Goal: Information Seeking & Learning: Learn about a topic

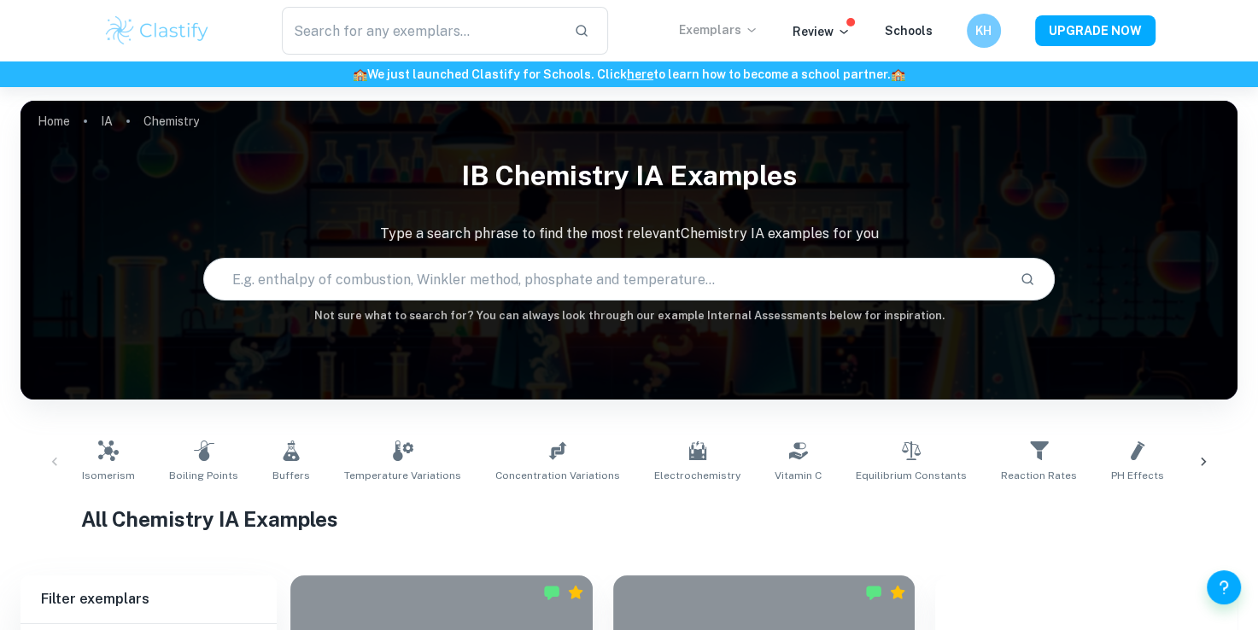
click at [743, 35] on p "Exemplars" at bounding box center [718, 29] width 79 height 19
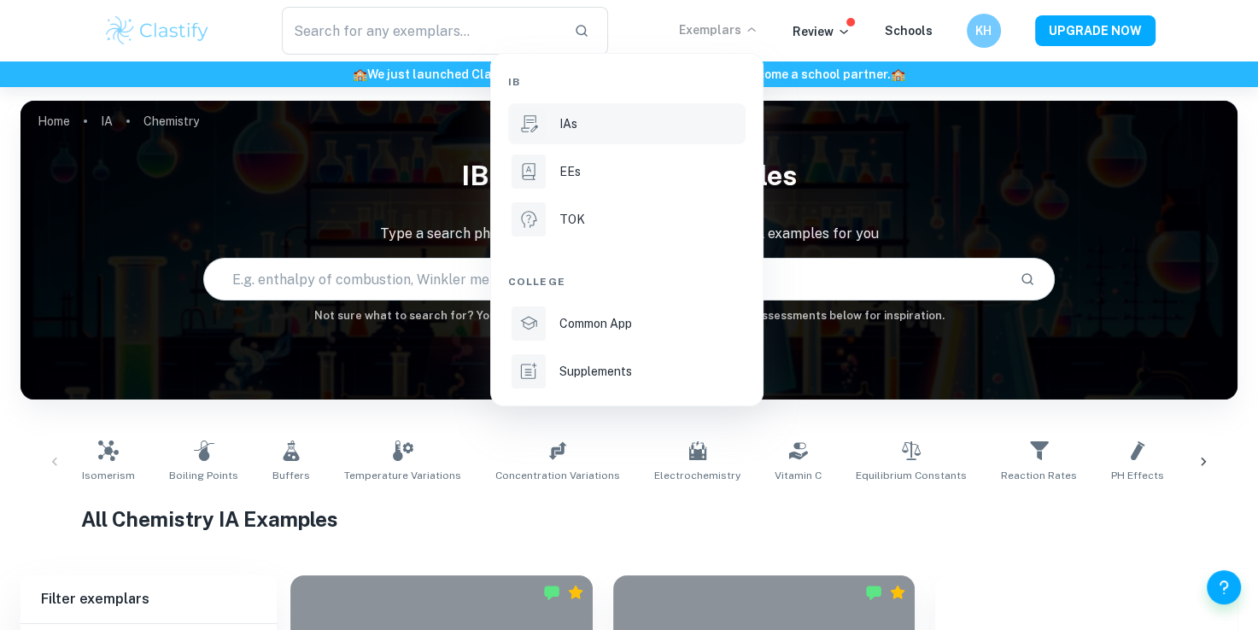
click at [565, 118] on p "IAs" at bounding box center [568, 123] width 18 height 19
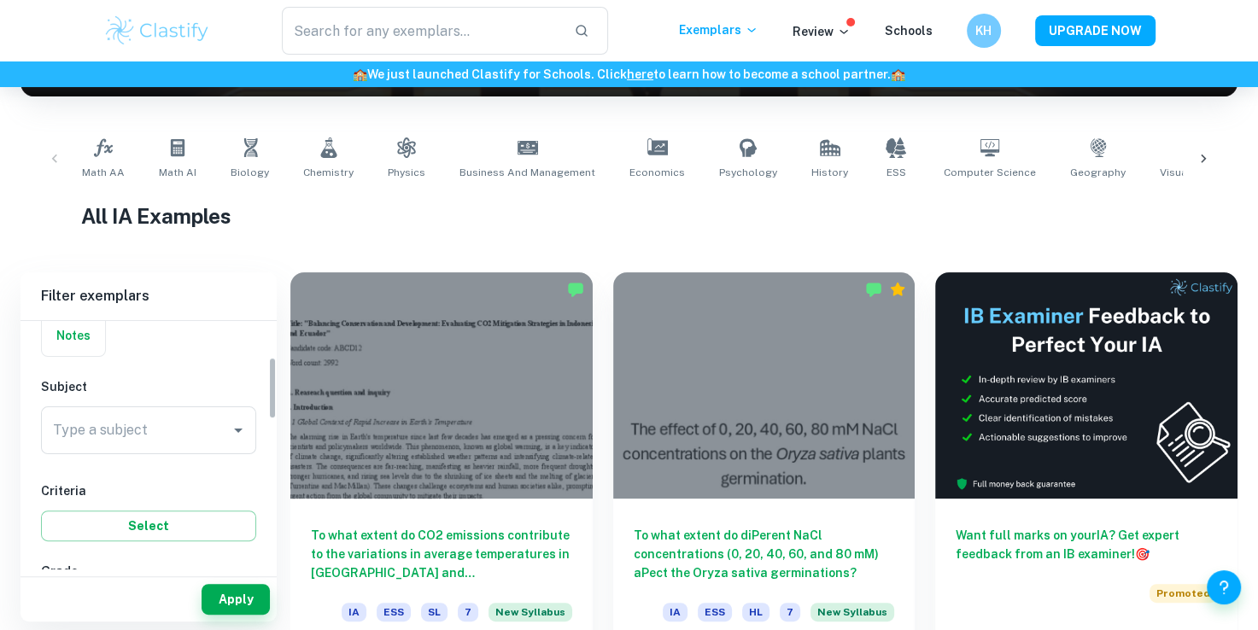
scroll to position [143, 0]
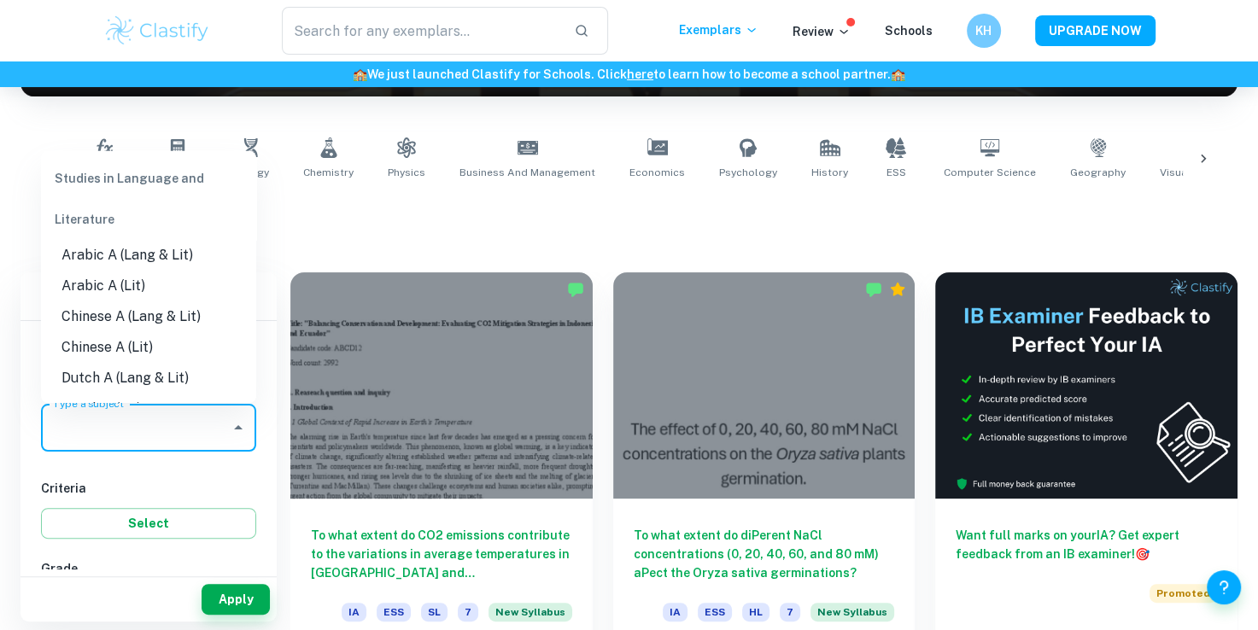
click at [132, 418] on input "Type a subject" at bounding box center [136, 428] width 174 height 32
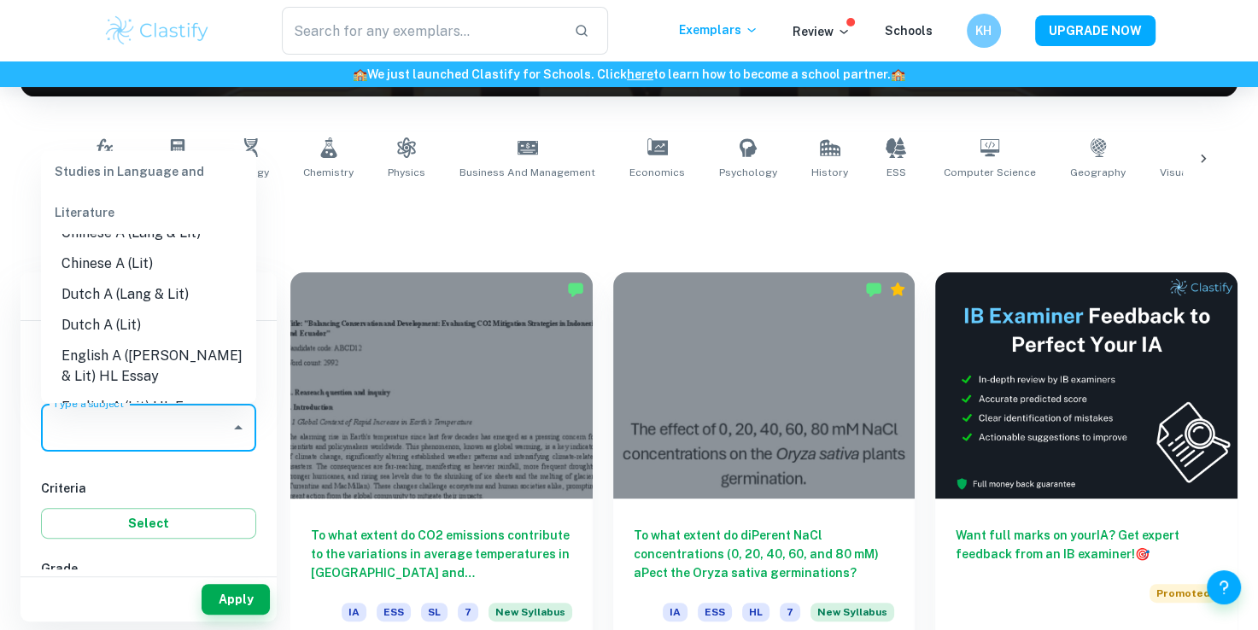
scroll to position [85, 0]
click at [140, 374] on li "English A ([PERSON_NAME] & Lit) HL Essay" at bounding box center [148, 365] width 215 height 51
type input "English A ([PERSON_NAME] & Lit) HL Essay"
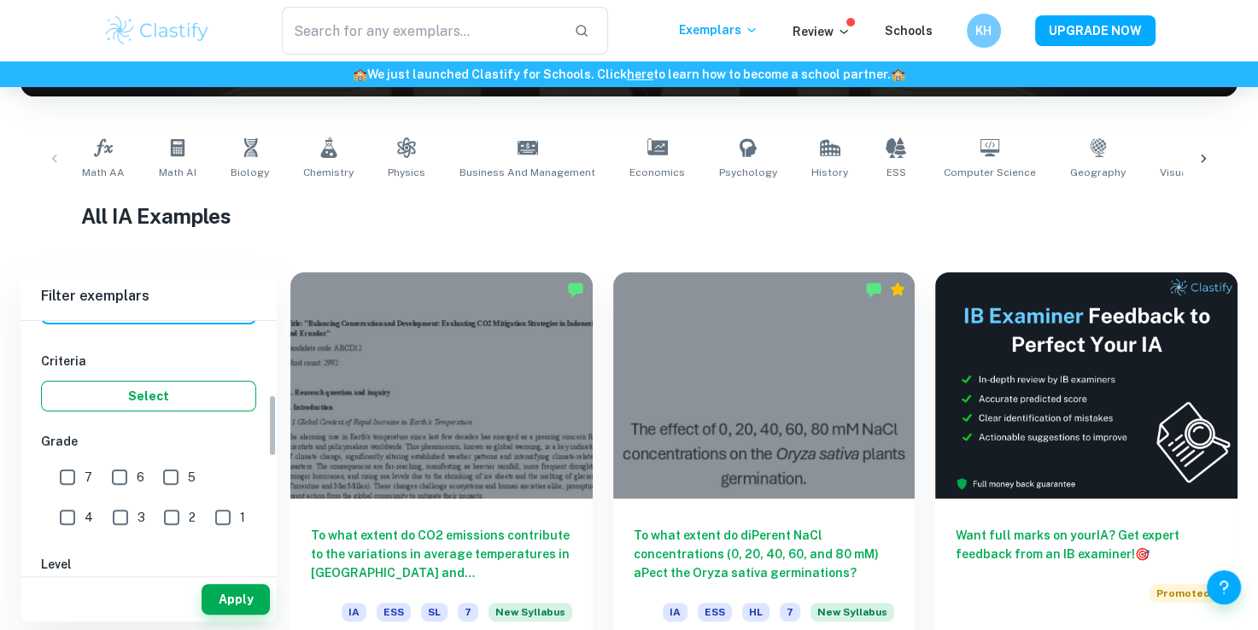
scroll to position [290, 0]
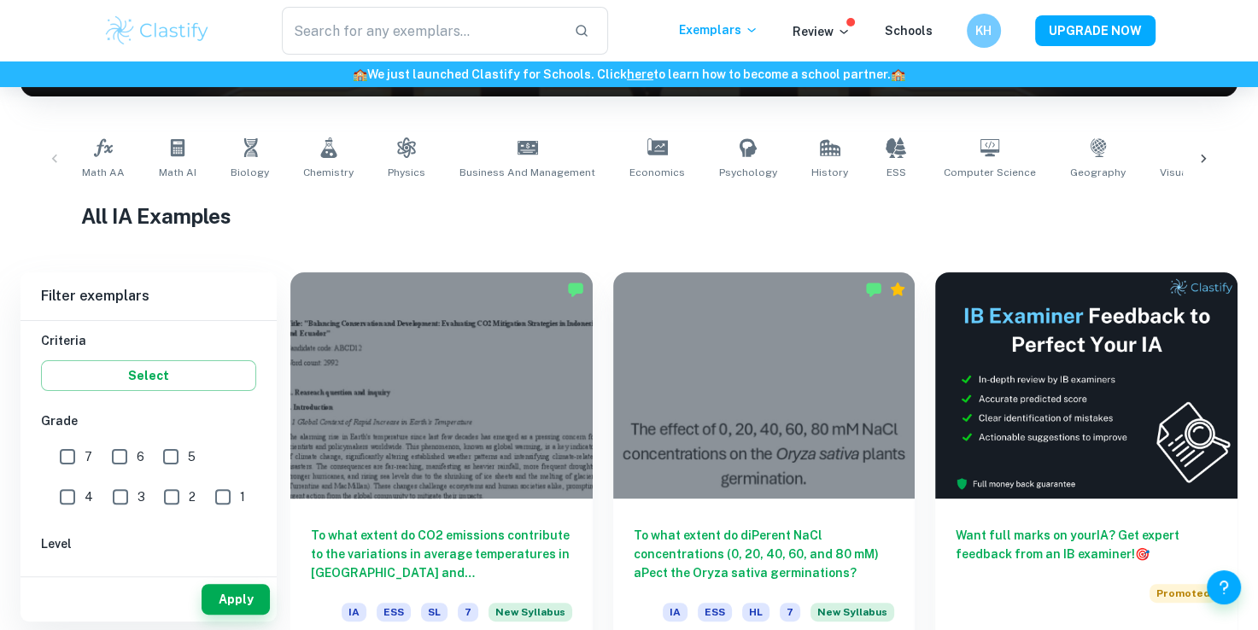
drag, startPoint x: 61, startPoint y: 458, endPoint x: 124, endPoint y: 456, distance: 62.4
click at [124, 456] on div "7 6 5 4 3 2 1" at bounding box center [151, 474] width 220 height 79
click at [124, 456] on input "6" at bounding box center [119, 457] width 34 height 34
checkbox input "true"
click at [72, 453] on input "7" at bounding box center [67, 457] width 34 height 34
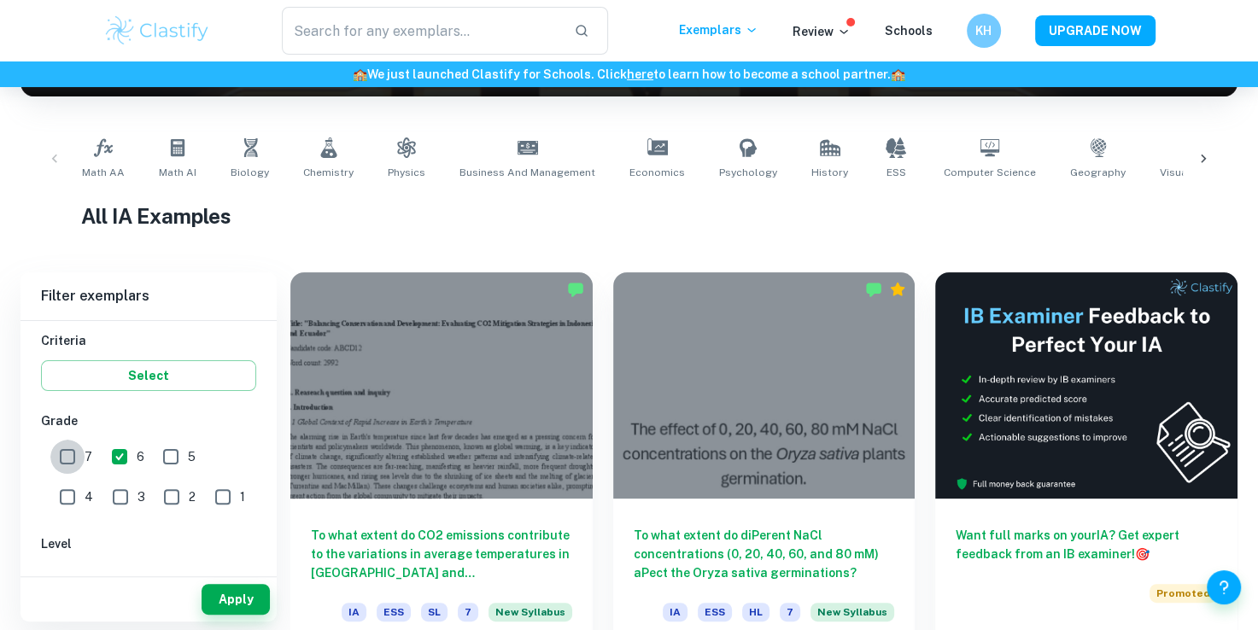
checkbox input "true"
click at [212, 605] on button "Apply" at bounding box center [236, 599] width 68 height 31
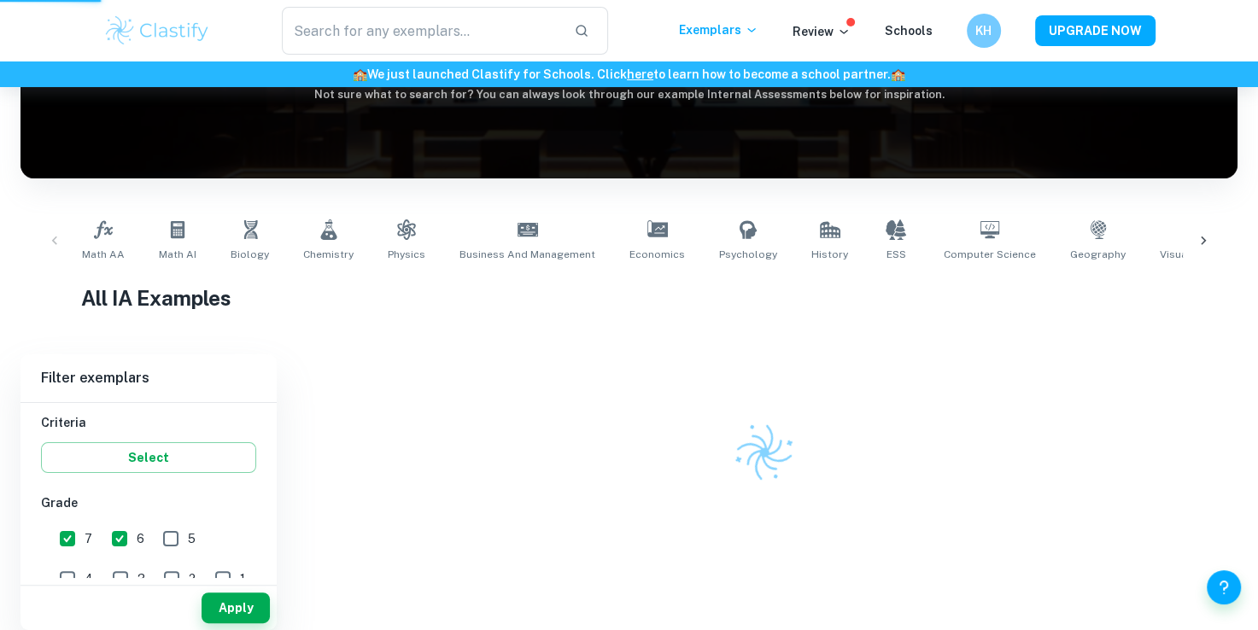
scroll to position [202, 0]
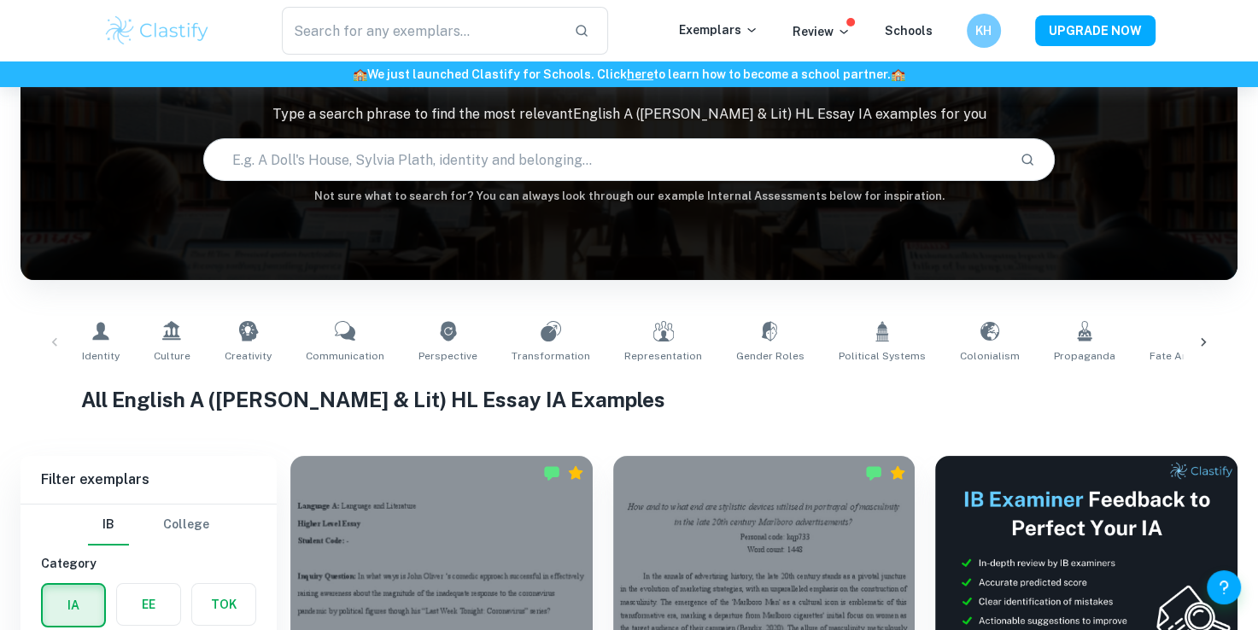
scroll to position [251, 0]
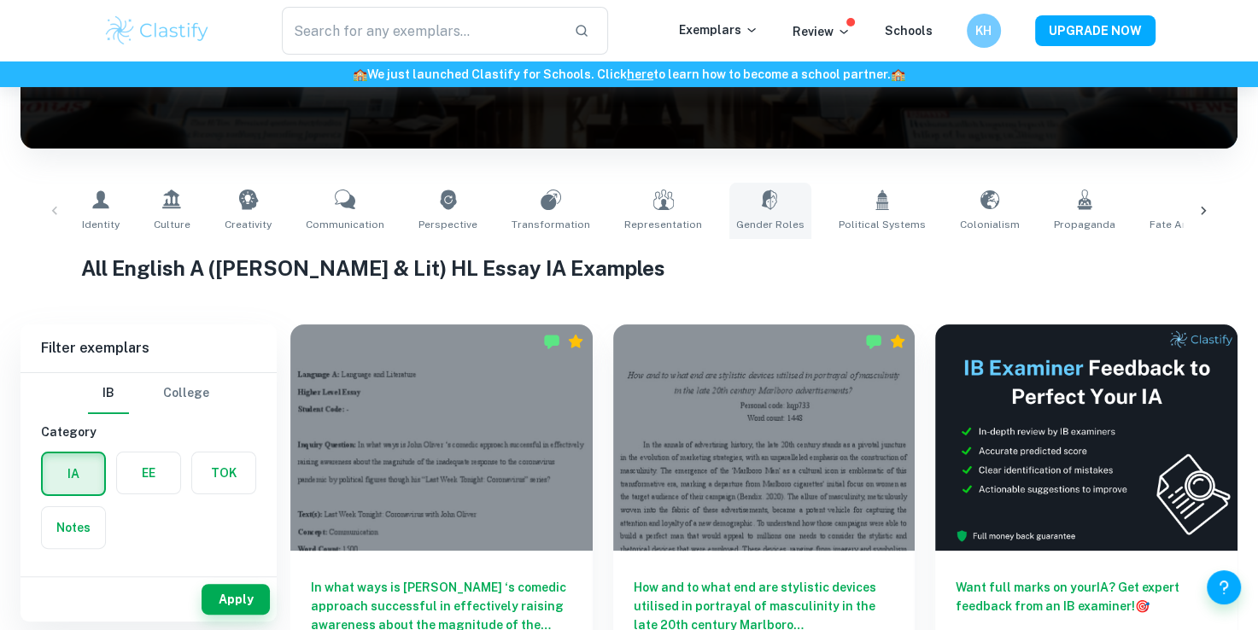
click at [750, 210] on link "Gender Roles" at bounding box center [770, 211] width 82 height 56
type input "Gender Roles"
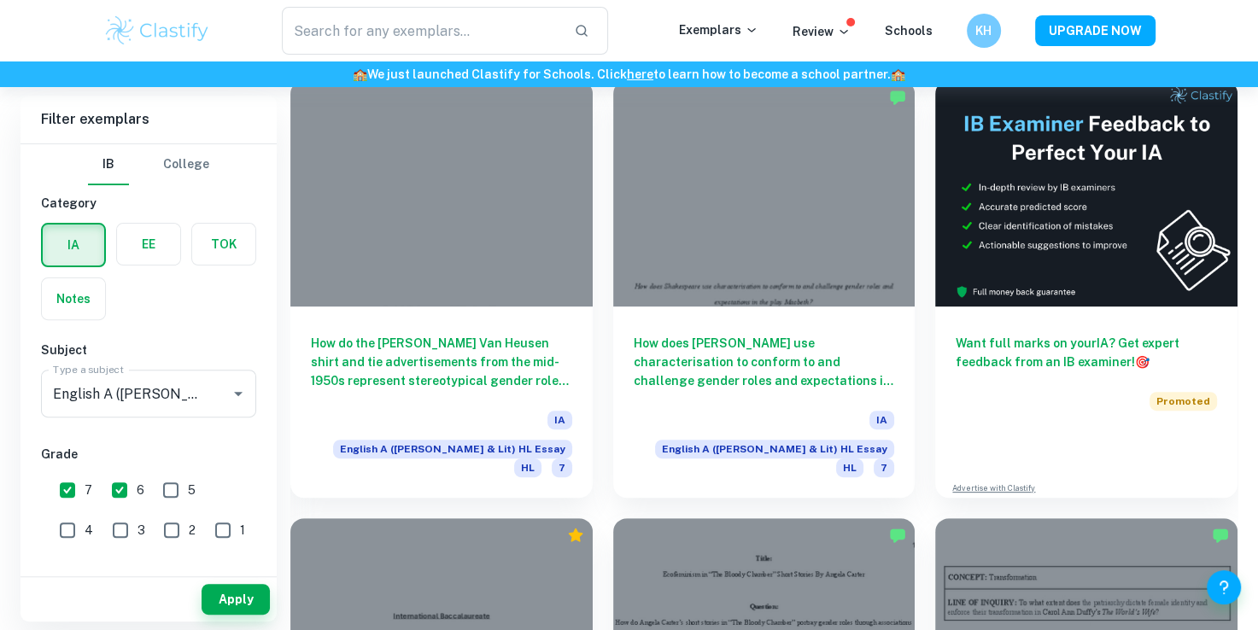
scroll to position [497, 0]
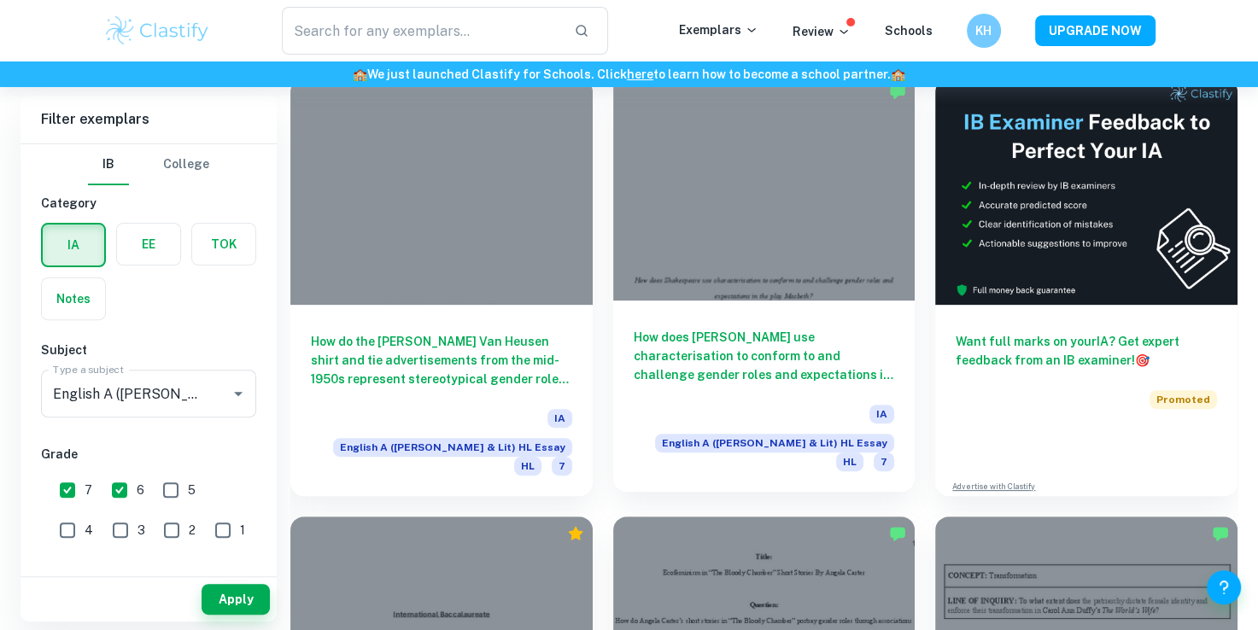
click at [782, 204] on div at bounding box center [764, 187] width 302 height 226
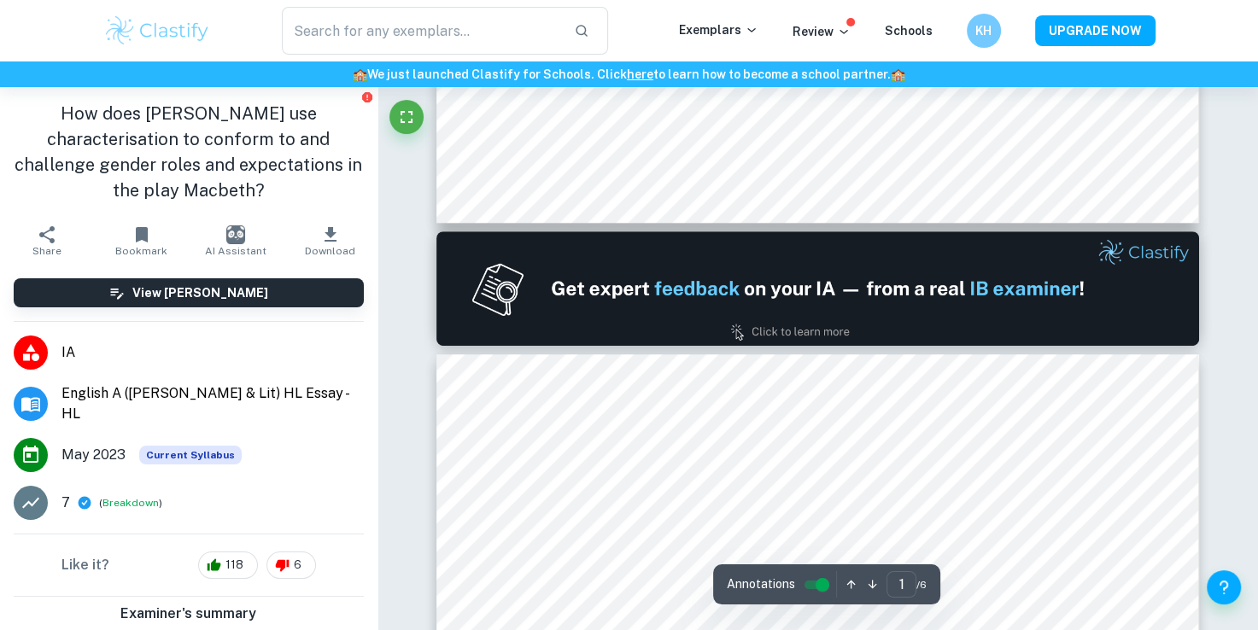
type input "2"
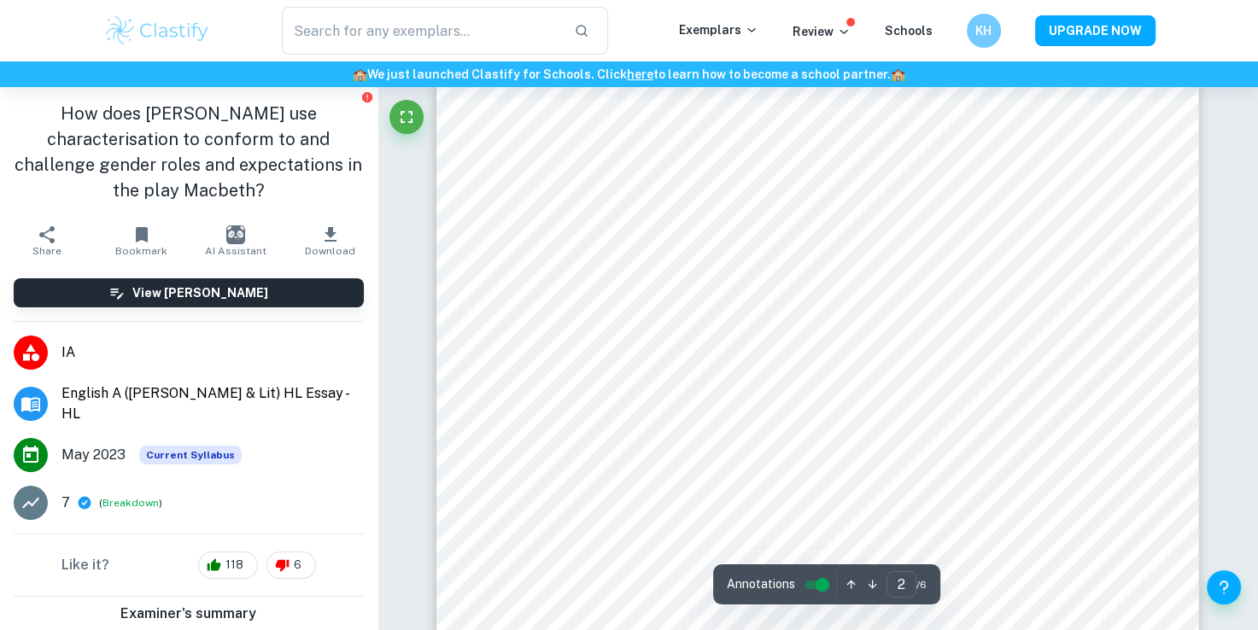
scroll to position [1635, 0]
